Goal: Information Seeking & Learning: Learn about a topic

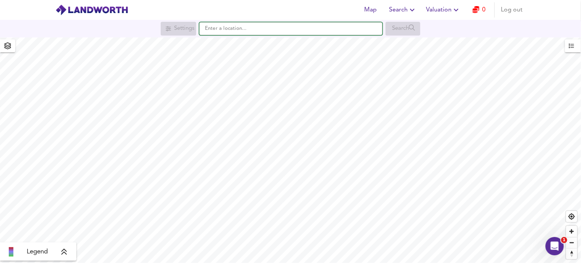
click at [263, 30] on input "text" at bounding box center [290, 28] width 183 height 13
paste input "CB22 3JZ"
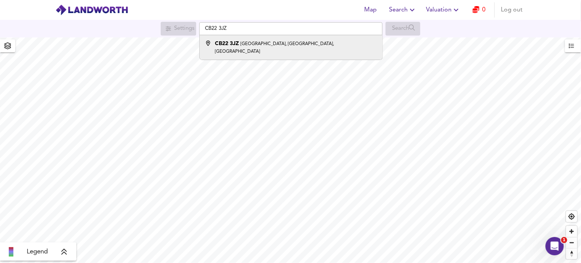
click at [261, 42] on small "[GEOGRAPHIC_DATA], [GEOGRAPHIC_DATA], [GEOGRAPHIC_DATA]" at bounding box center [274, 48] width 119 height 12
type input "[STREET_ADDRESS]"
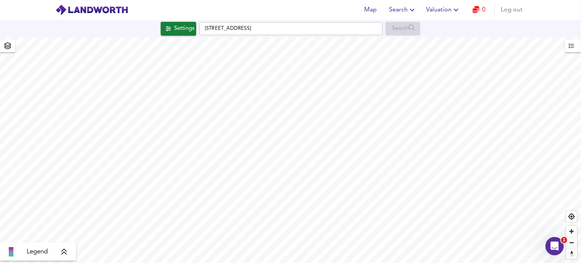
checkbox input "false"
checkbox input "true"
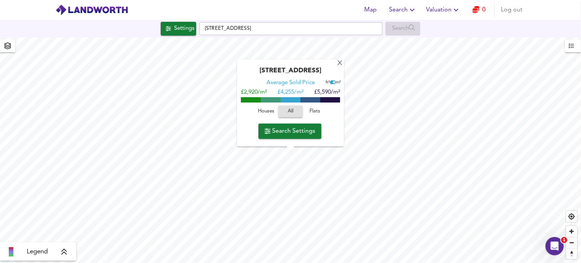
click at [266, 110] on span "Houses" at bounding box center [266, 111] width 21 height 9
